Goal: Task Accomplishment & Management: Manage account settings

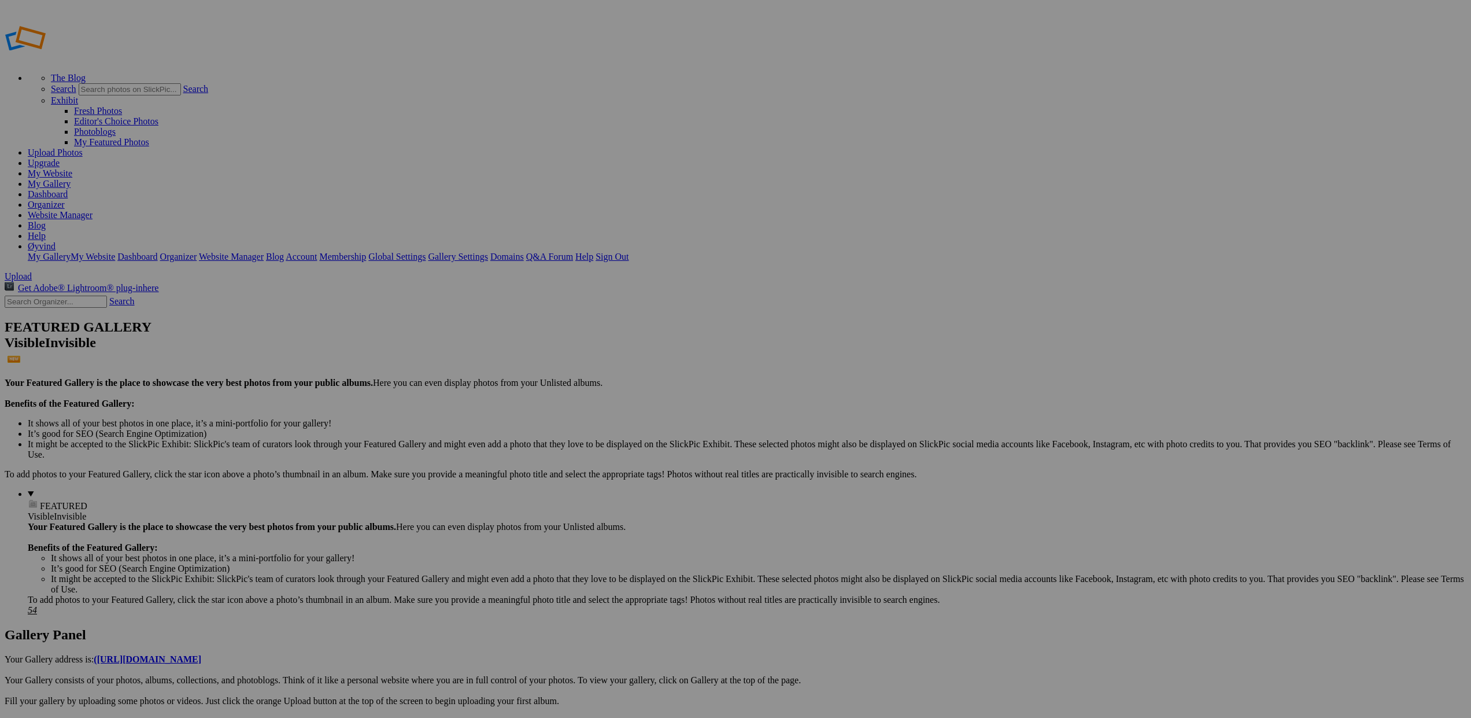
type input "Private album"
click at [582, 397] on span at bounding box center [582, 402] width 0 height 10
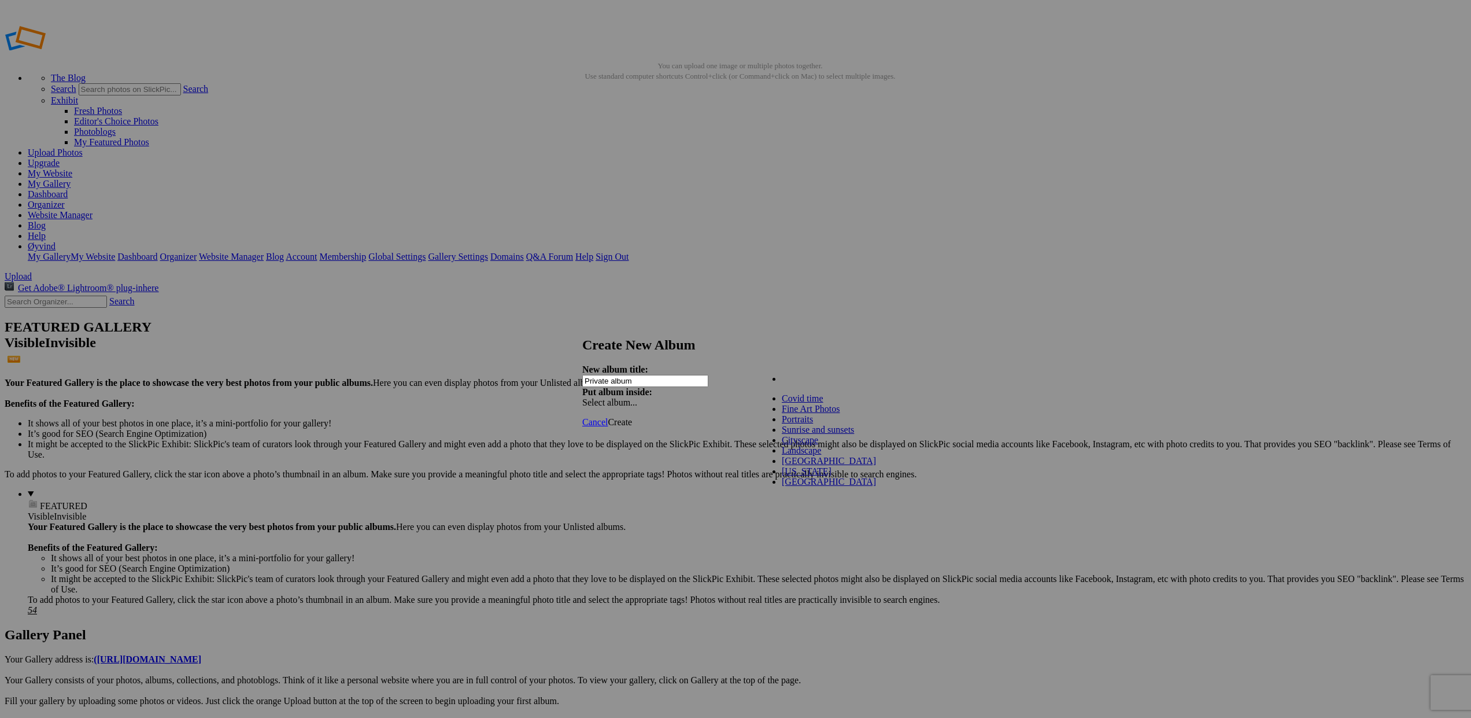
click at [842, 384] on ul "My Albums" at bounding box center [821, 379] width 124 height 10
click at [632, 417] on span "Create" at bounding box center [620, 422] width 24 height 10
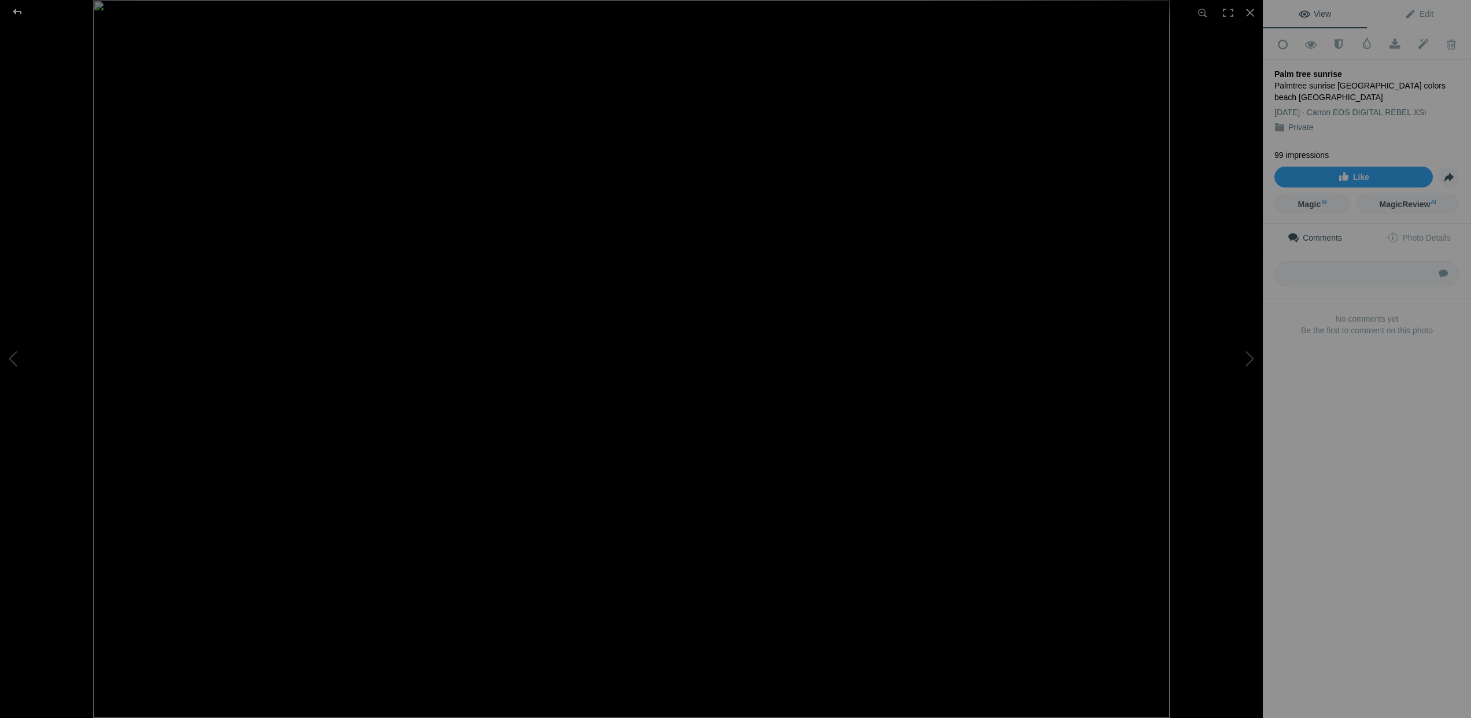
click at [18, 10] on div at bounding box center [18, 11] width 42 height 23
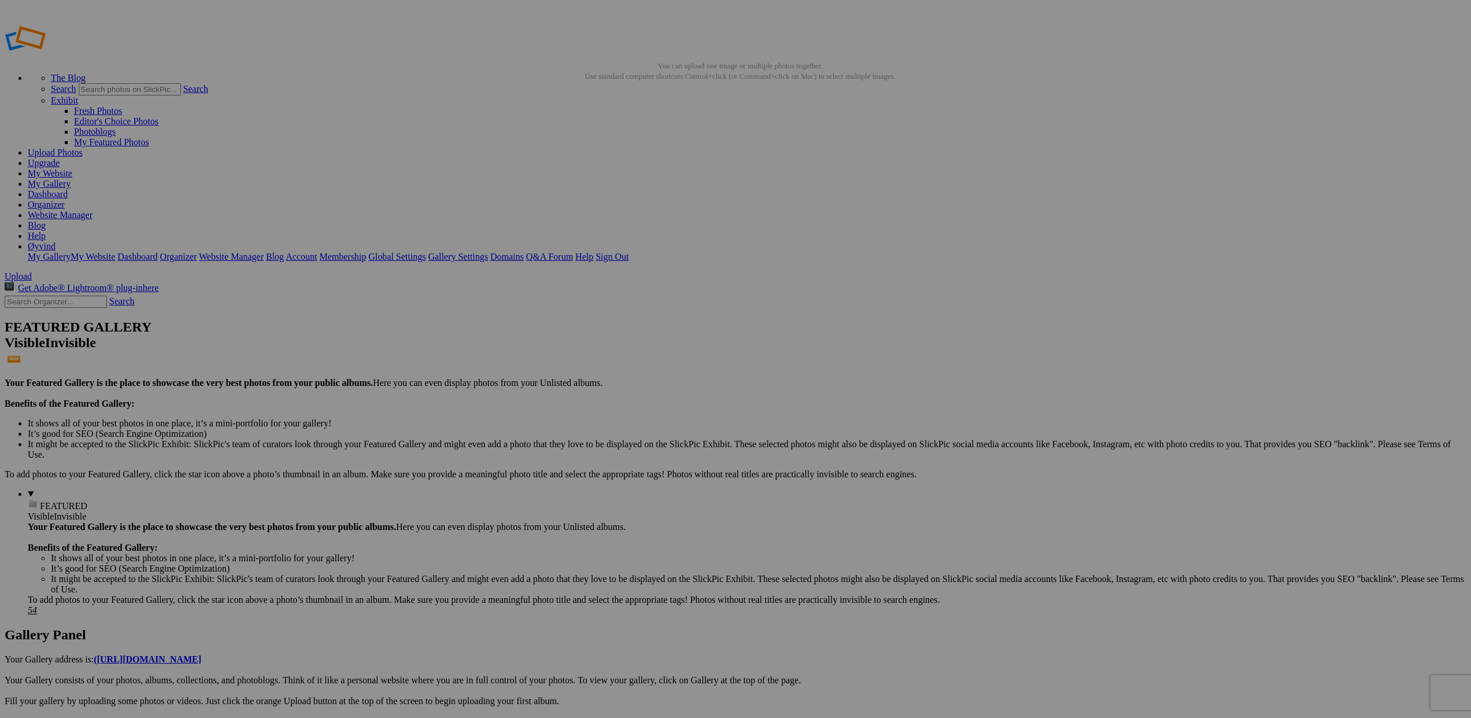
type input "Sunrise and sunsets"
click at [632, 417] on span "Create" at bounding box center [620, 422] width 24 height 10
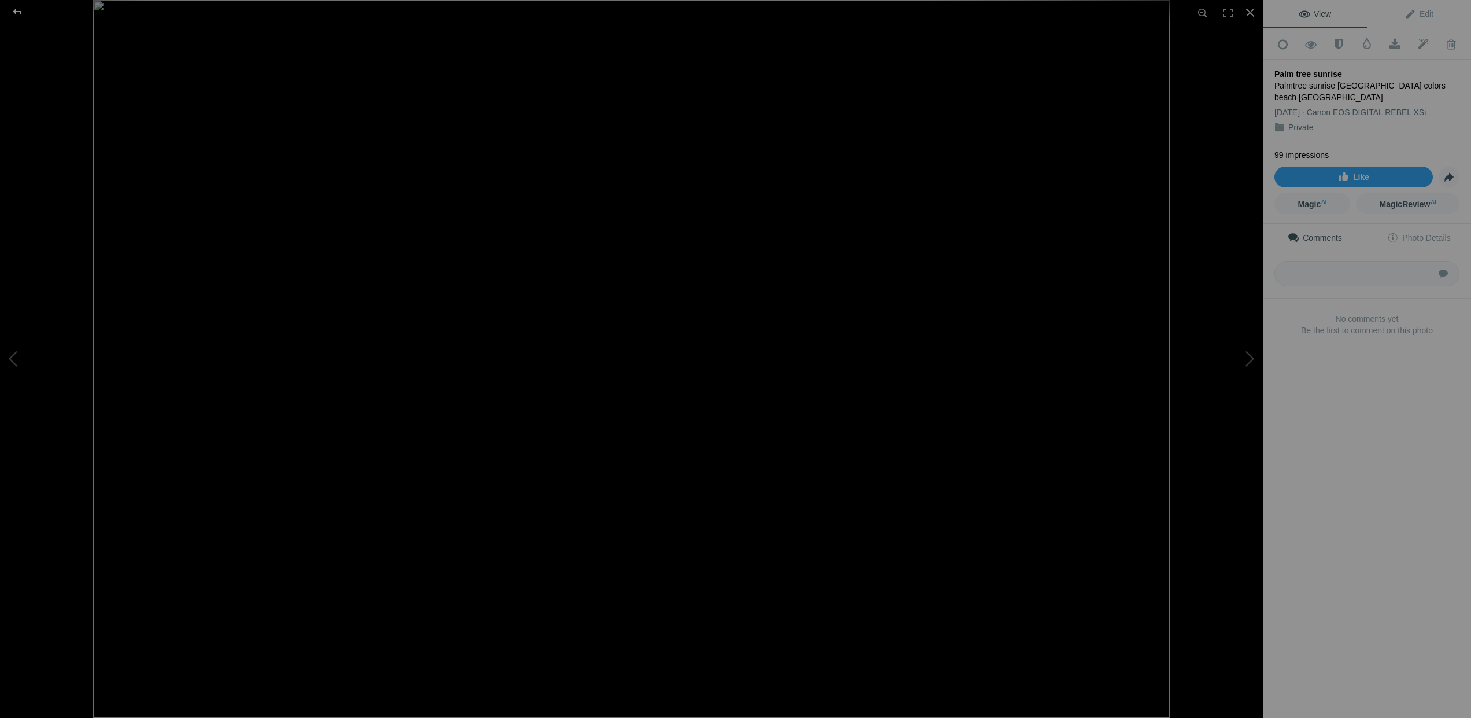
click at [15, 10] on div at bounding box center [18, 11] width 42 height 23
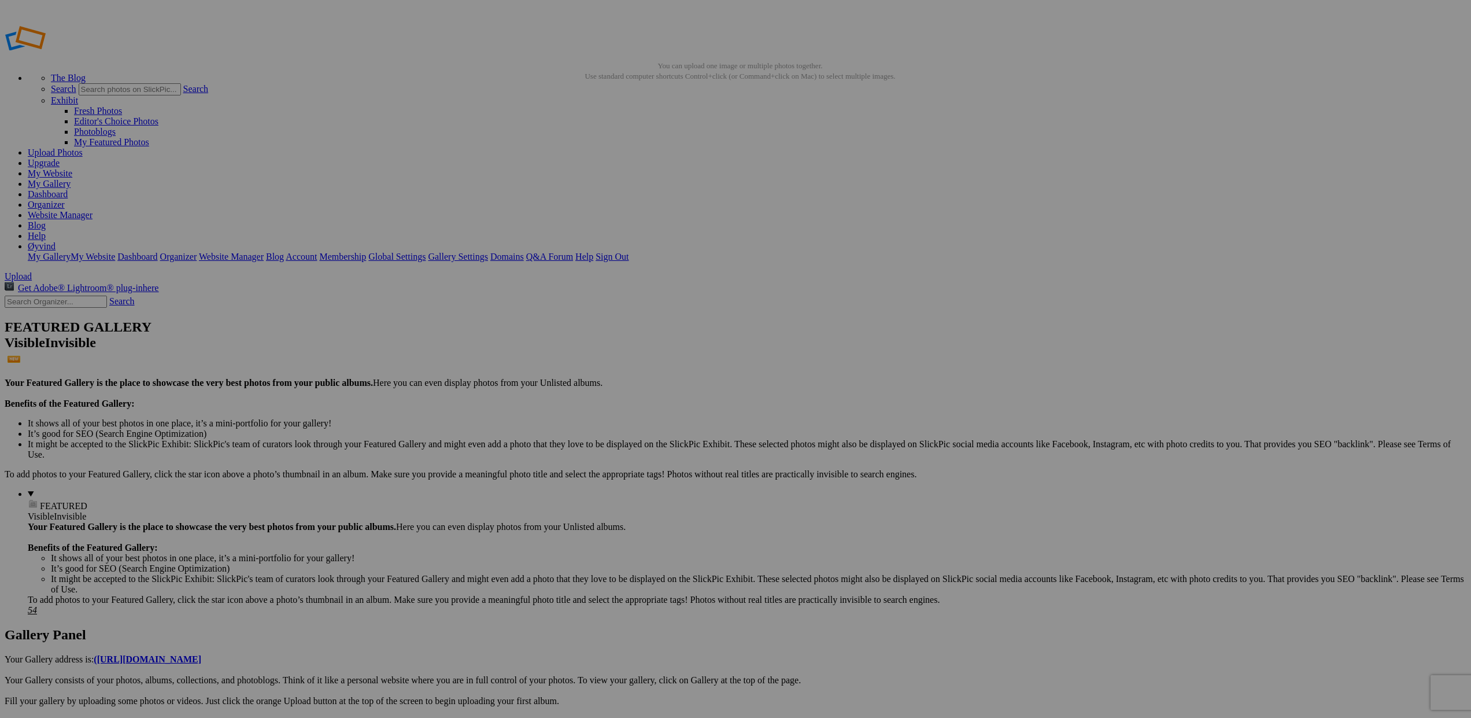
drag, startPoint x: 231, startPoint y: 385, endPoint x: 973, endPoint y: 375, distance: 742.0
drag, startPoint x: 35, startPoint y: 231, endPoint x: 44, endPoint y: 136, distance: 94.7
drag, startPoint x: 301, startPoint y: 174, endPoint x: 74, endPoint y: 136, distance: 229.9
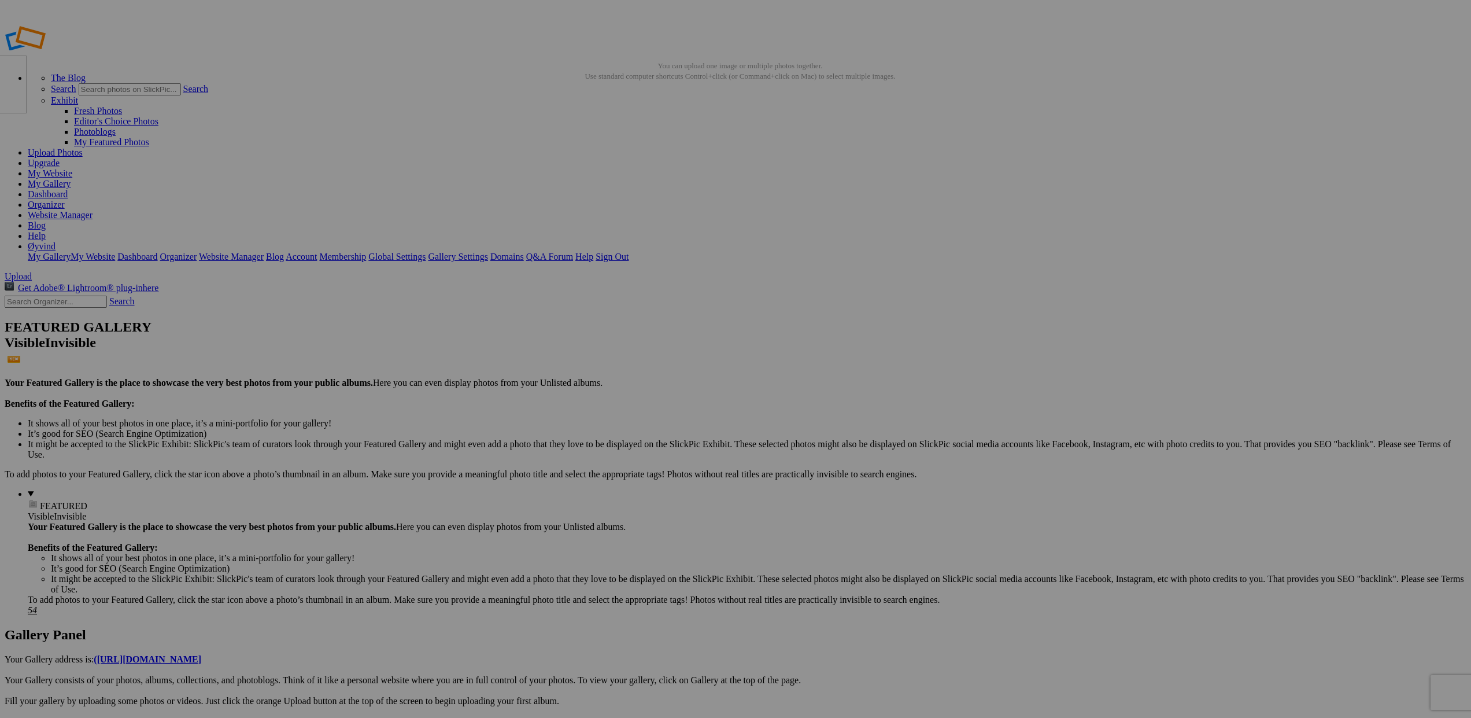
drag, startPoint x: 291, startPoint y: 168, endPoint x: 106, endPoint y: 139, distance: 187.3
drag, startPoint x: 309, startPoint y: 170, endPoint x: 99, endPoint y: 140, distance: 212.1
drag, startPoint x: 320, startPoint y: 167, endPoint x: 106, endPoint y: 139, distance: 216.3
drag, startPoint x: 331, startPoint y: 177, endPoint x: 87, endPoint y: 139, distance: 246.9
drag, startPoint x: 299, startPoint y: 168, endPoint x: 113, endPoint y: 146, distance: 187.6
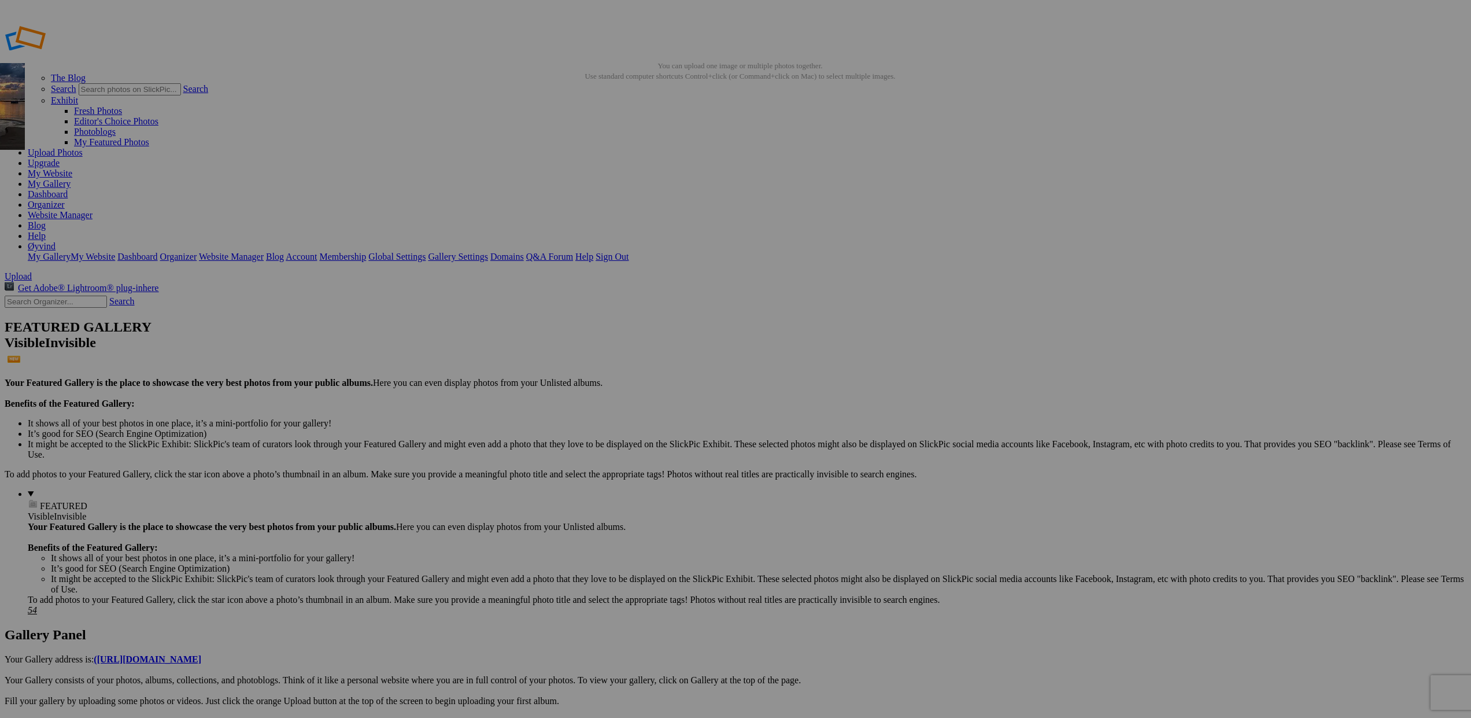
drag, startPoint x: 335, startPoint y: 183, endPoint x: 121, endPoint y: 146, distance: 217.0
drag, startPoint x: 306, startPoint y: 180, endPoint x: 98, endPoint y: 142, distance: 211.7
drag, startPoint x: 300, startPoint y: 175, endPoint x: 117, endPoint y: 139, distance: 185.5
drag, startPoint x: 320, startPoint y: 171, endPoint x: 127, endPoint y: 142, distance: 196.0
drag, startPoint x: 300, startPoint y: 175, endPoint x: 110, endPoint y: 143, distance: 192.9
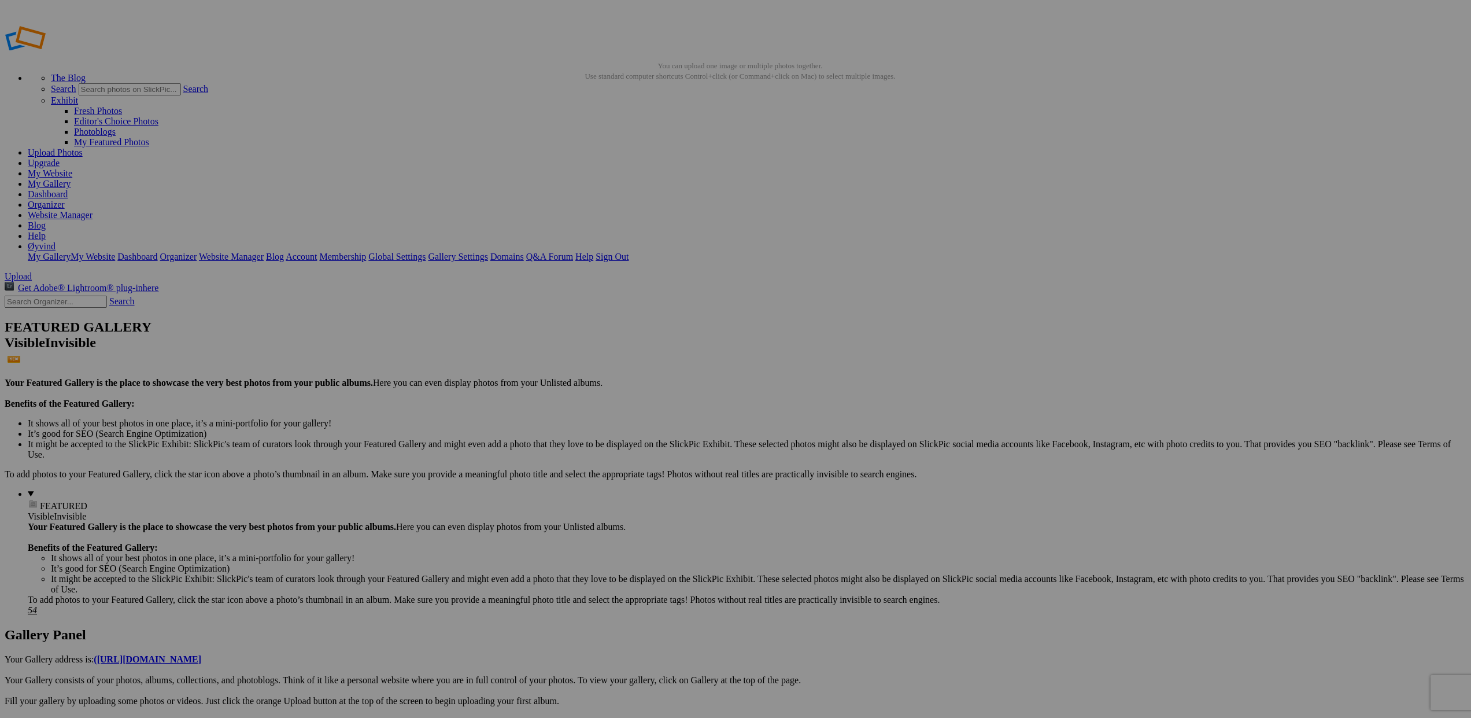
drag, startPoint x: 311, startPoint y: 182, endPoint x: 99, endPoint y: 143, distance: 215.8
drag, startPoint x: 304, startPoint y: 180, endPoint x: 103, endPoint y: 147, distance: 203.9
drag, startPoint x: 306, startPoint y: 182, endPoint x: 74, endPoint y: 138, distance: 236.5
drag, startPoint x: 291, startPoint y: 179, endPoint x: 95, endPoint y: 137, distance: 200.5
drag, startPoint x: 296, startPoint y: 172, endPoint x: 66, endPoint y: 137, distance: 232.8
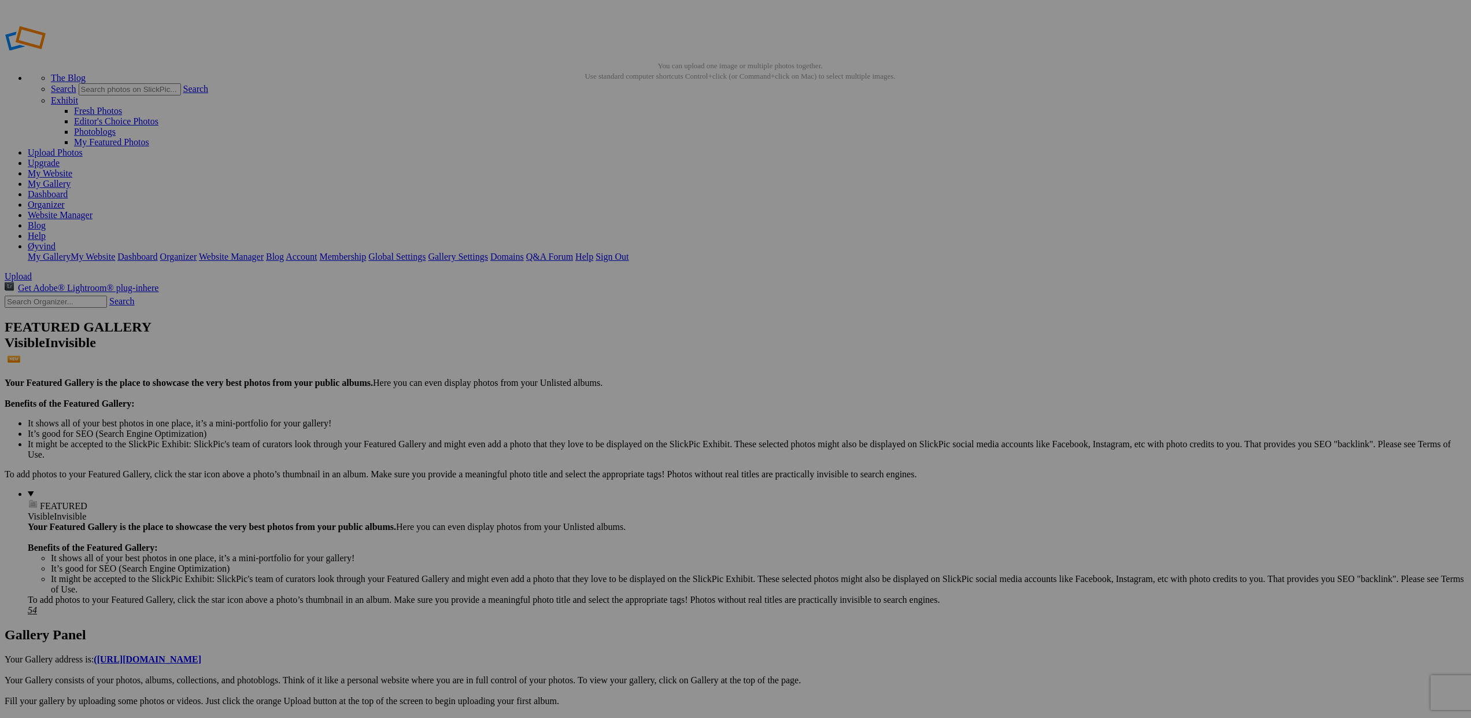
click at [630, 404] on span "Yes" at bounding box center [622, 403] width 13 height 10
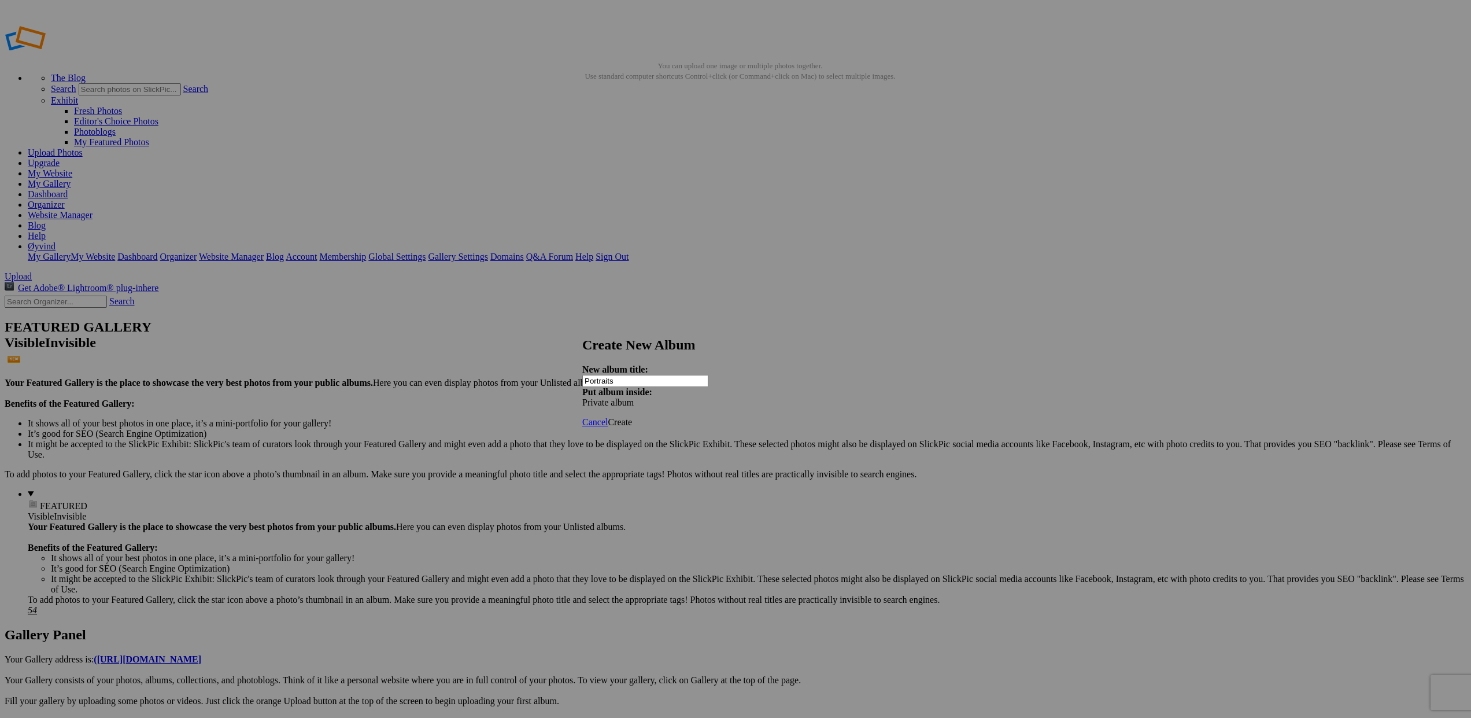
type input "Portraits"
click at [632, 417] on span "Create" at bounding box center [620, 422] width 24 height 10
type input "Private album"
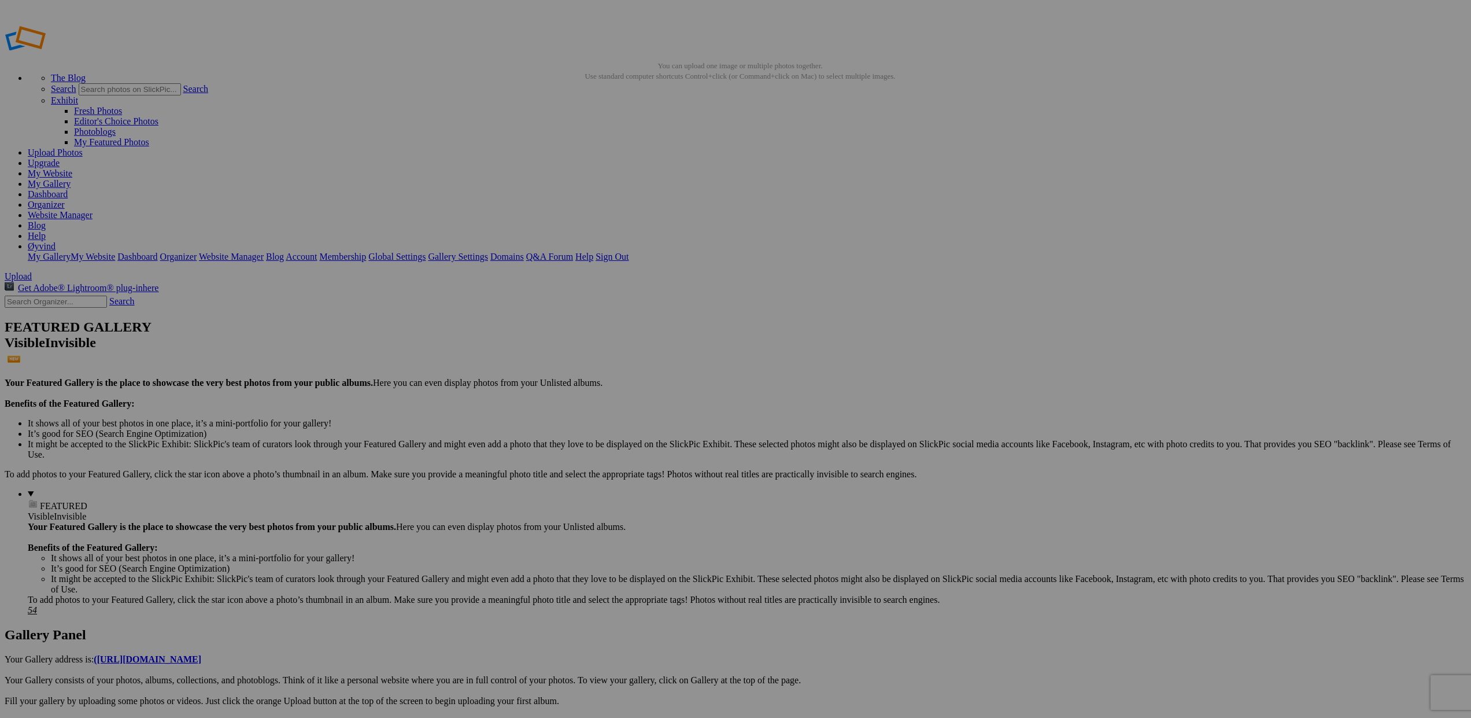
type input "[PERSON_NAME]"
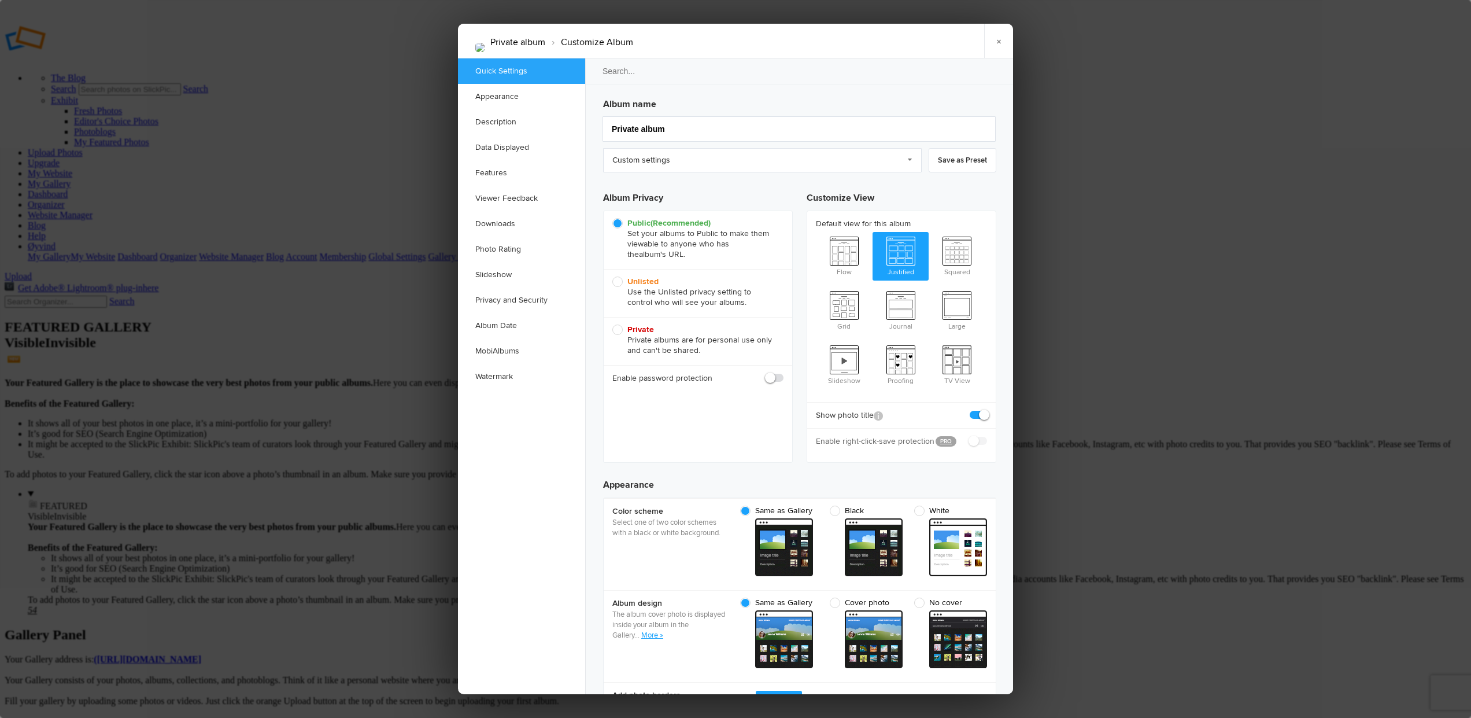
click at [619, 330] on span "Private Private albums are for personal use only and can't be shared." at bounding box center [694, 339] width 165 height 31
click at [612, 324] on input "Private Private albums are for personal use only and can't be shared." at bounding box center [612, 324] width 1 height 1
radio input "true"
click at [996, 39] on link "×" at bounding box center [998, 41] width 29 height 35
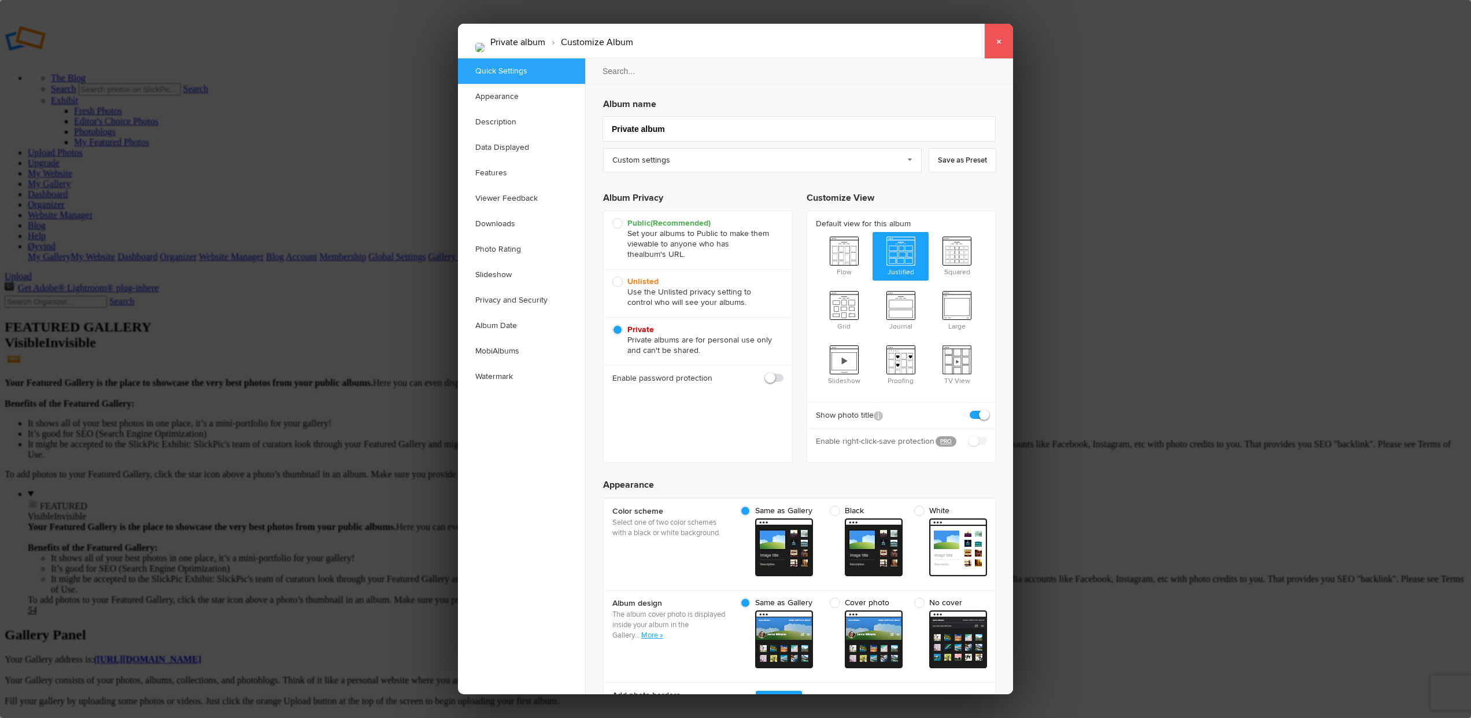
click at [997, 42] on link "×" at bounding box center [998, 41] width 29 height 35
